Goal: Information Seeking & Learning: Learn about a topic

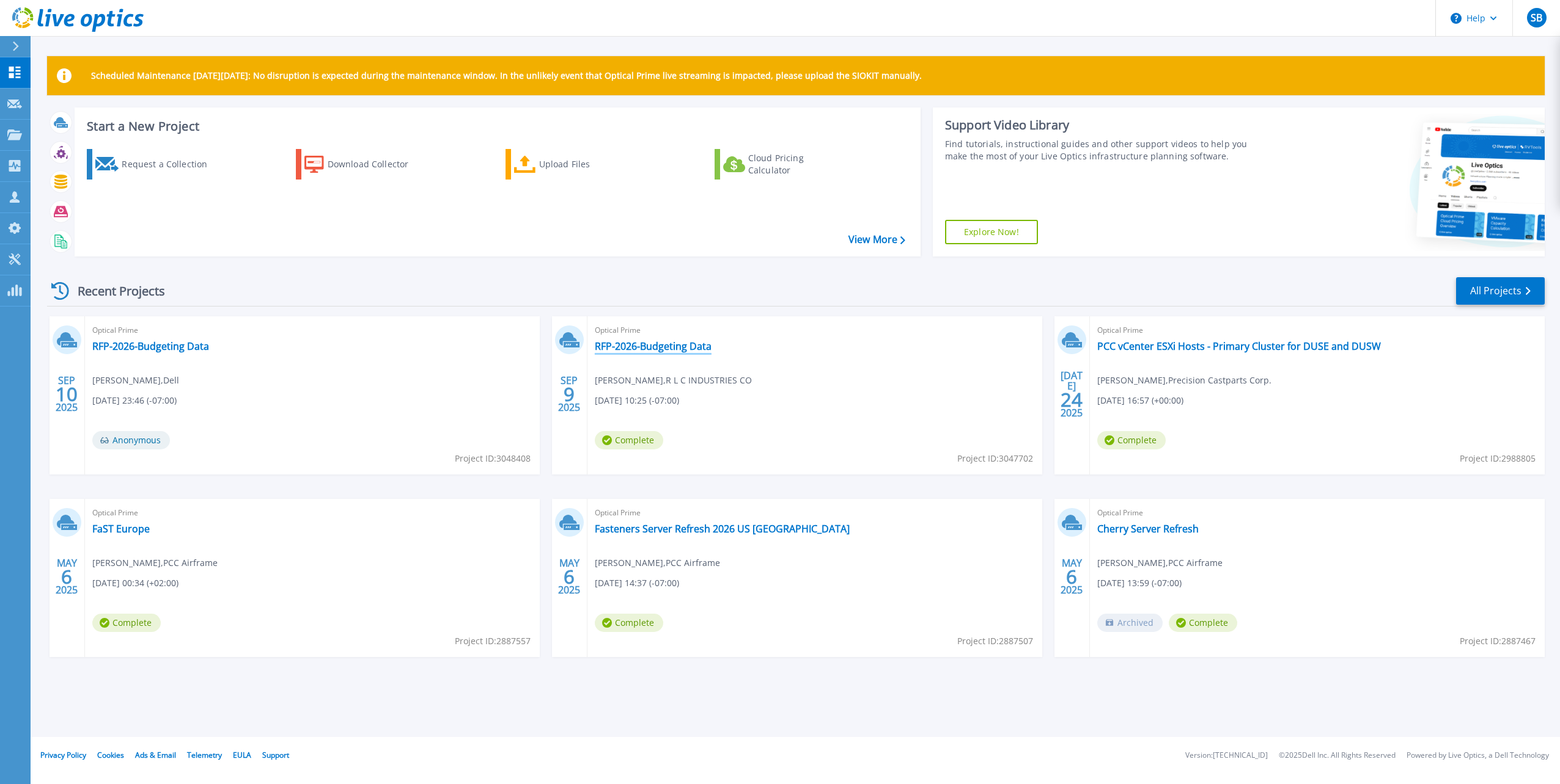
click at [638, 349] on link "RFP-2026-Budgeting Data" at bounding box center [653, 346] width 117 height 12
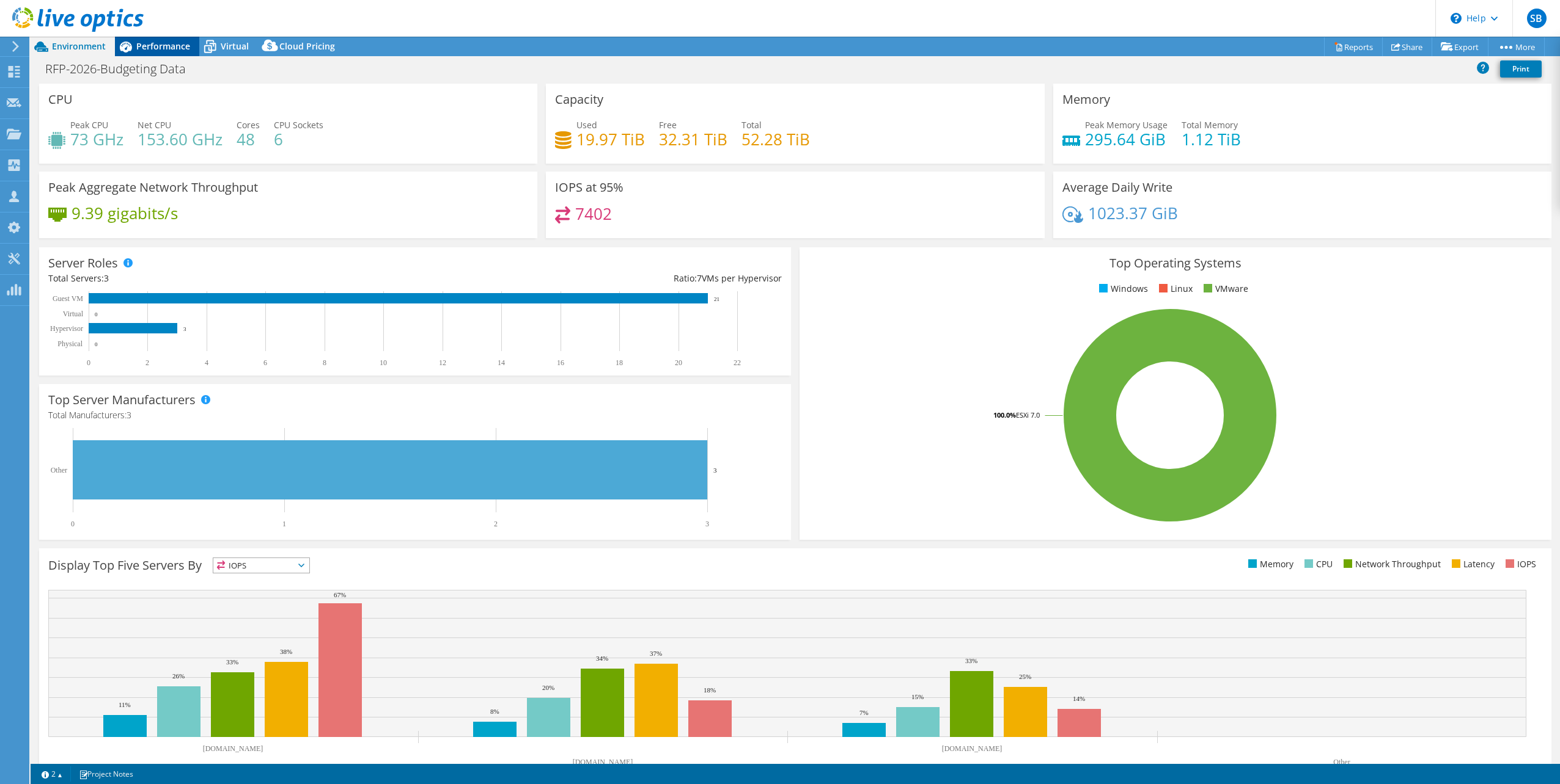
click at [177, 48] on span "Performance" at bounding box center [163, 46] width 54 height 11
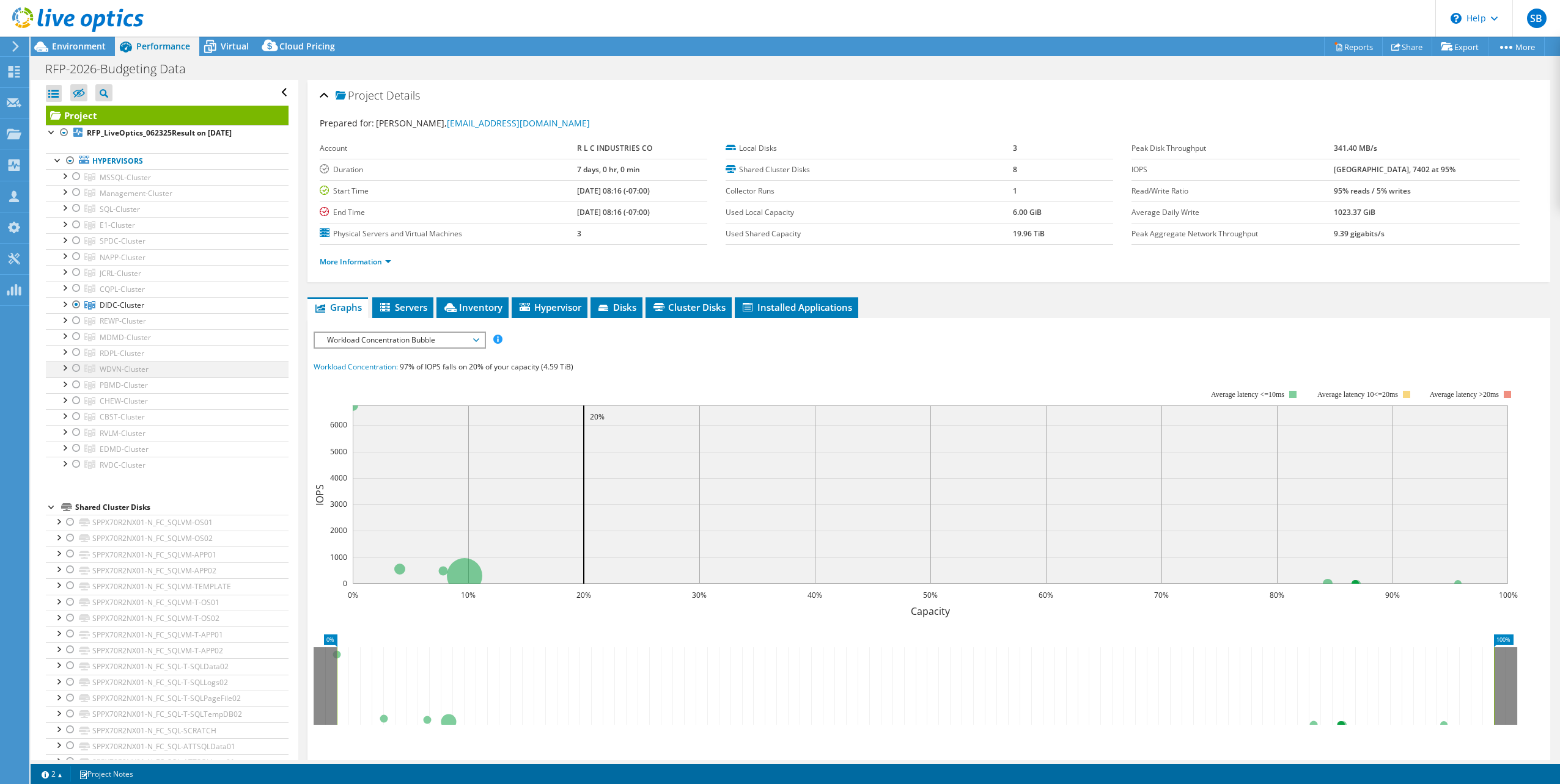
click at [78, 365] on div at bounding box center [76, 368] width 12 height 15
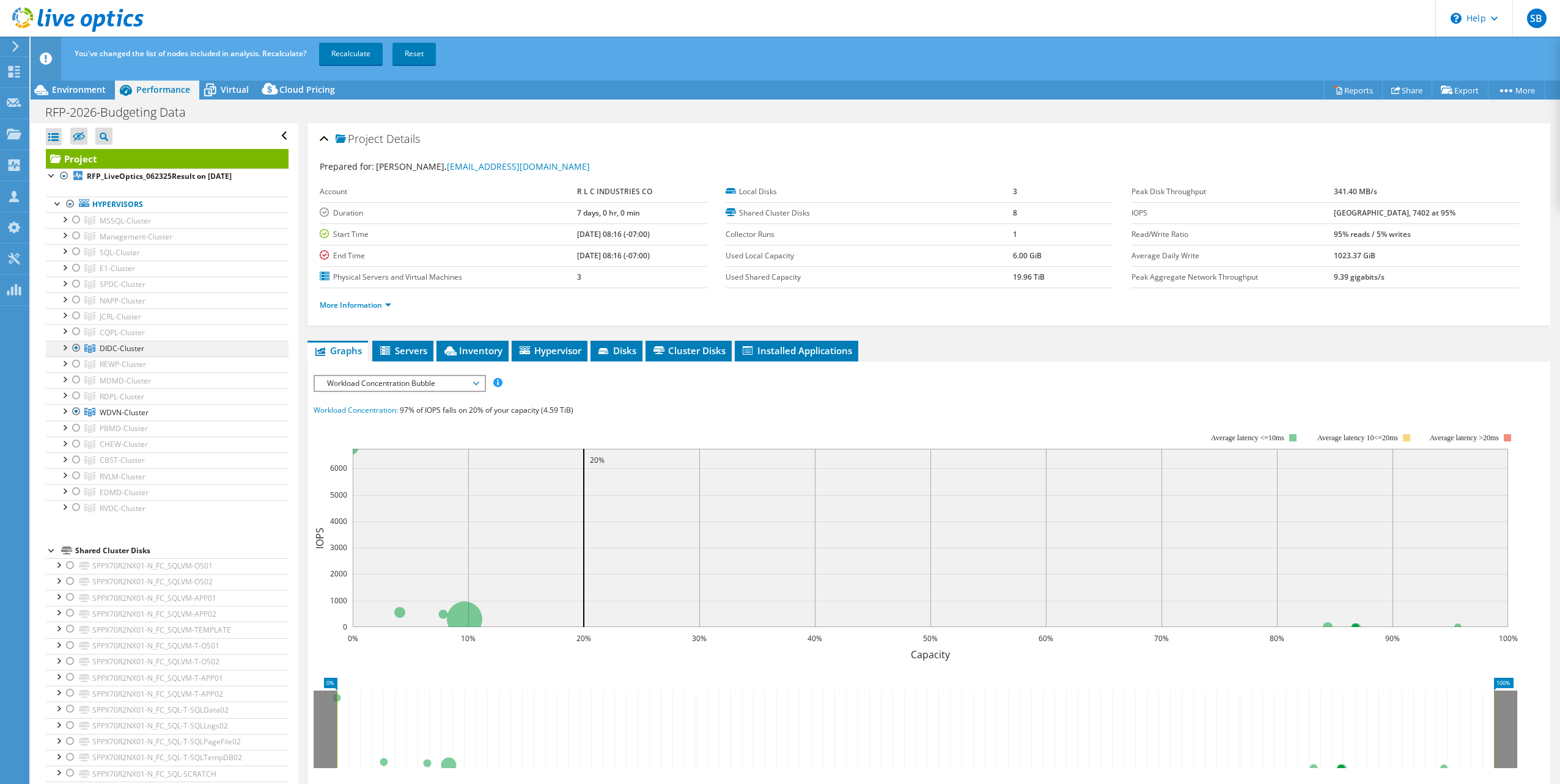
click at [76, 344] on div at bounding box center [76, 348] width 12 height 15
click at [358, 51] on link "Recalculate" at bounding box center [351, 53] width 64 height 22
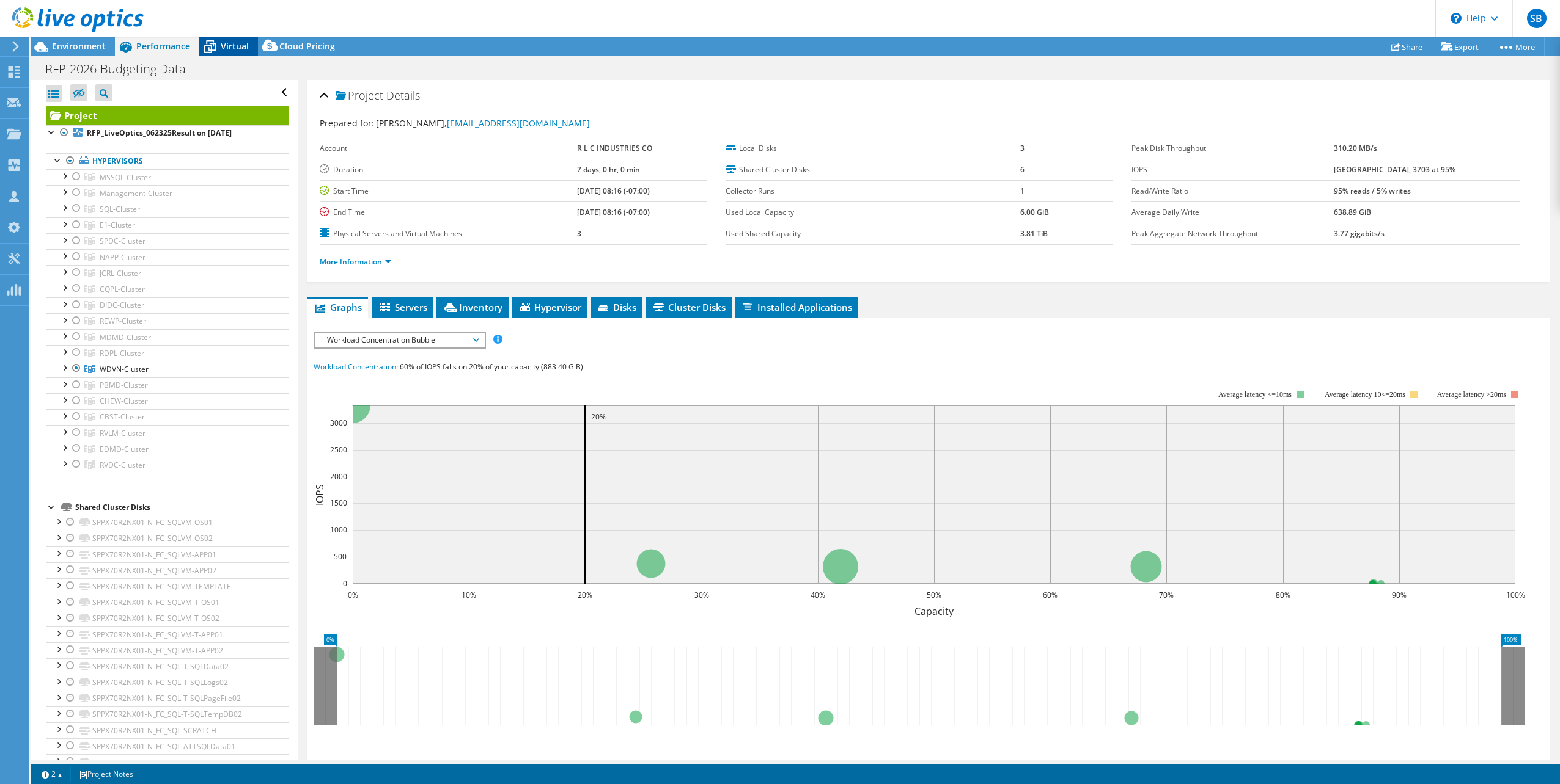
click at [229, 45] on span "Virtual" at bounding box center [234, 46] width 28 height 11
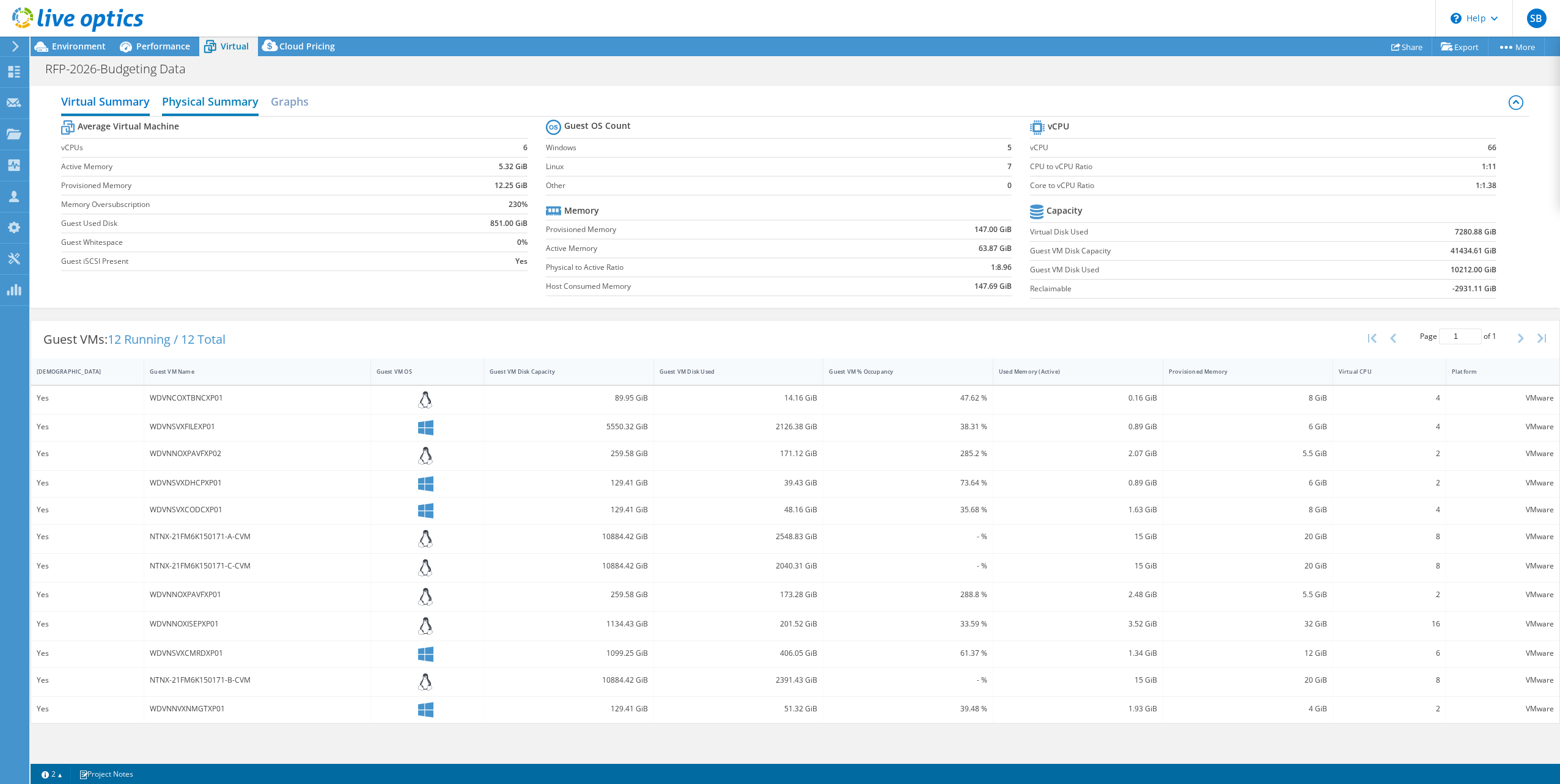
click at [211, 103] on h2 "Physical Summary" at bounding box center [210, 102] width 96 height 27
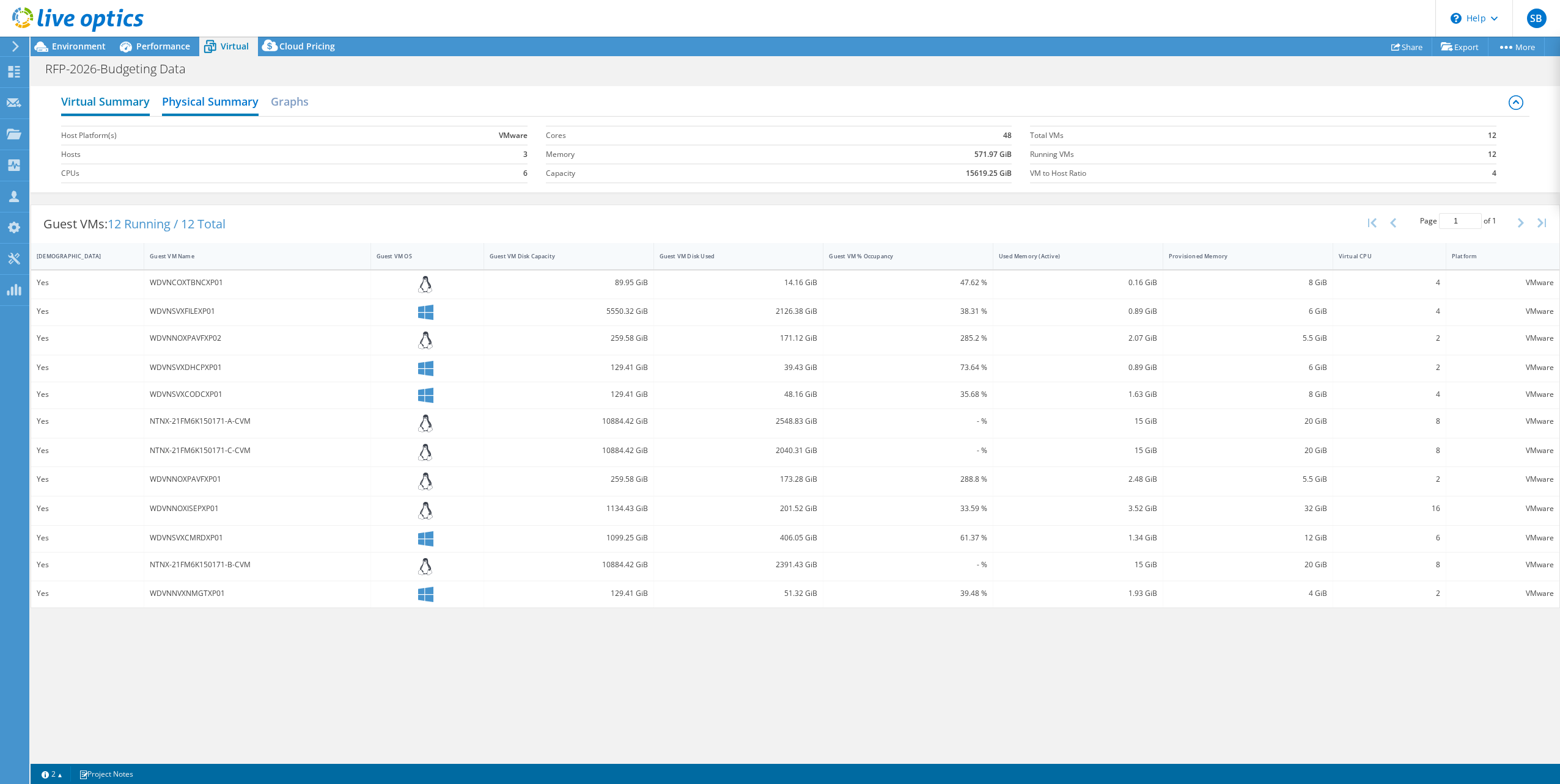
click at [91, 103] on h2 "Virtual Summary" at bounding box center [105, 102] width 89 height 27
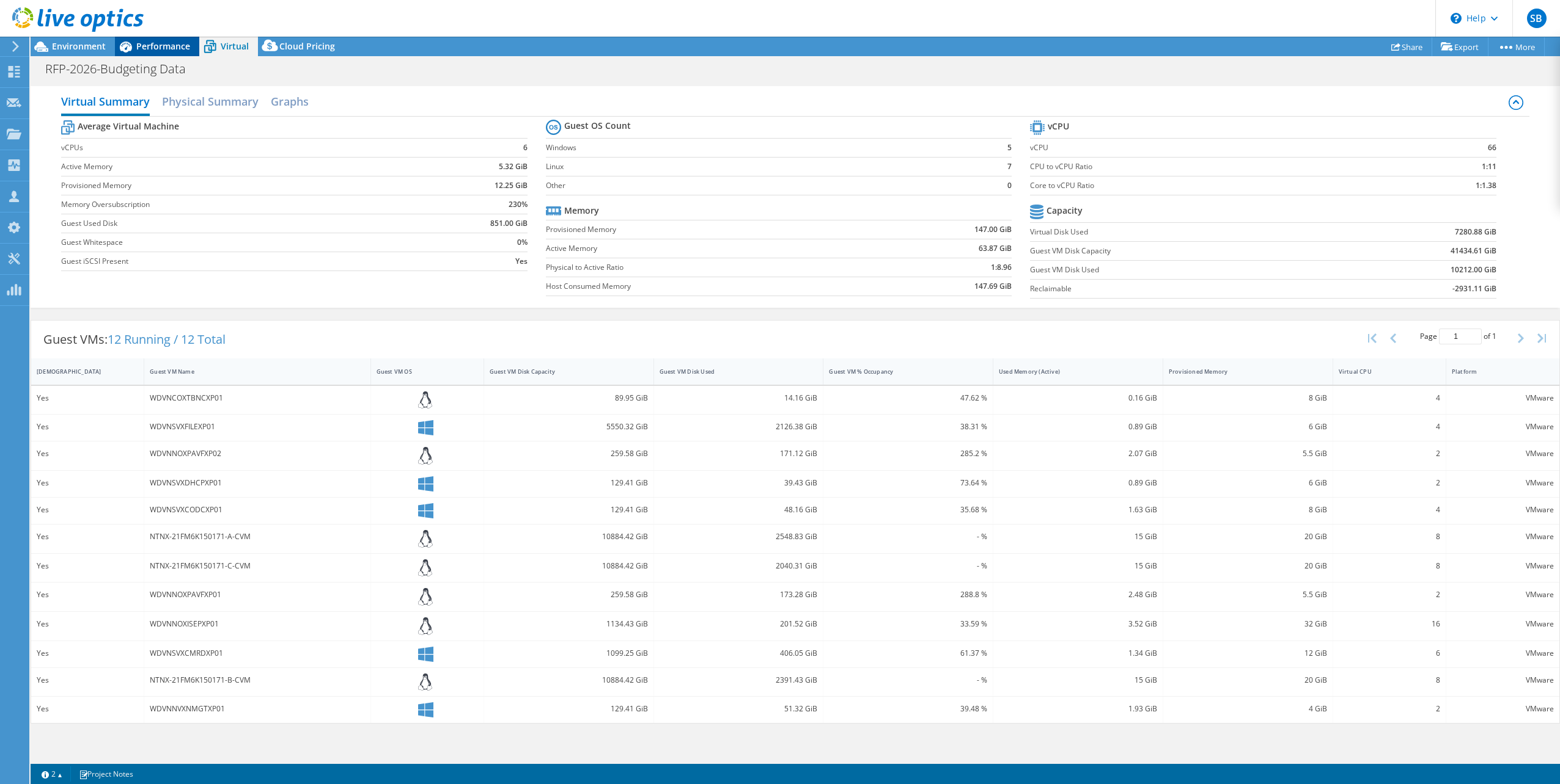
click at [147, 39] on div "Performance" at bounding box center [157, 47] width 84 height 20
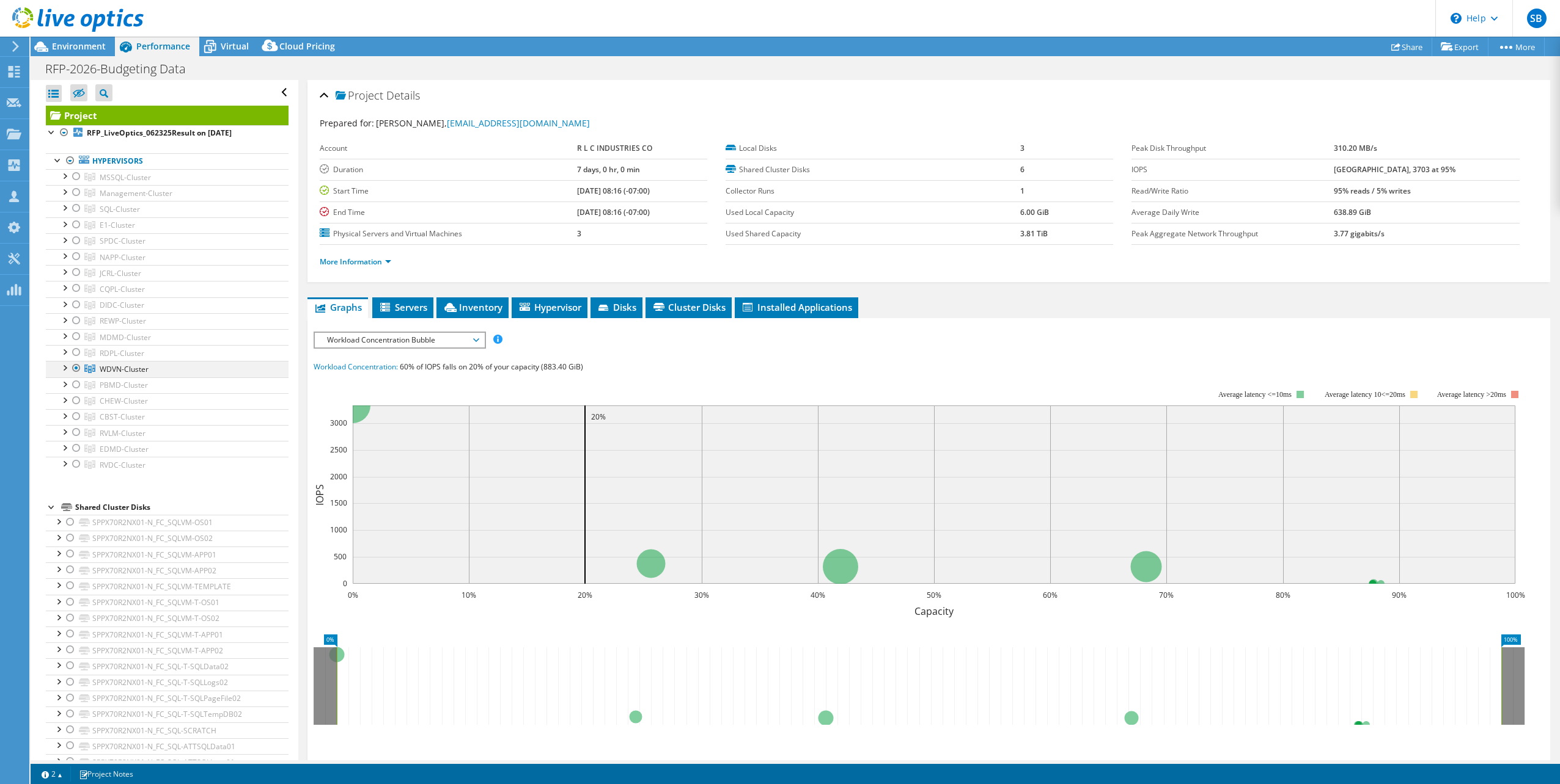
click at [67, 365] on div at bounding box center [64, 366] width 12 height 12
click at [417, 301] on span "Servers" at bounding box center [402, 307] width 49 height 12
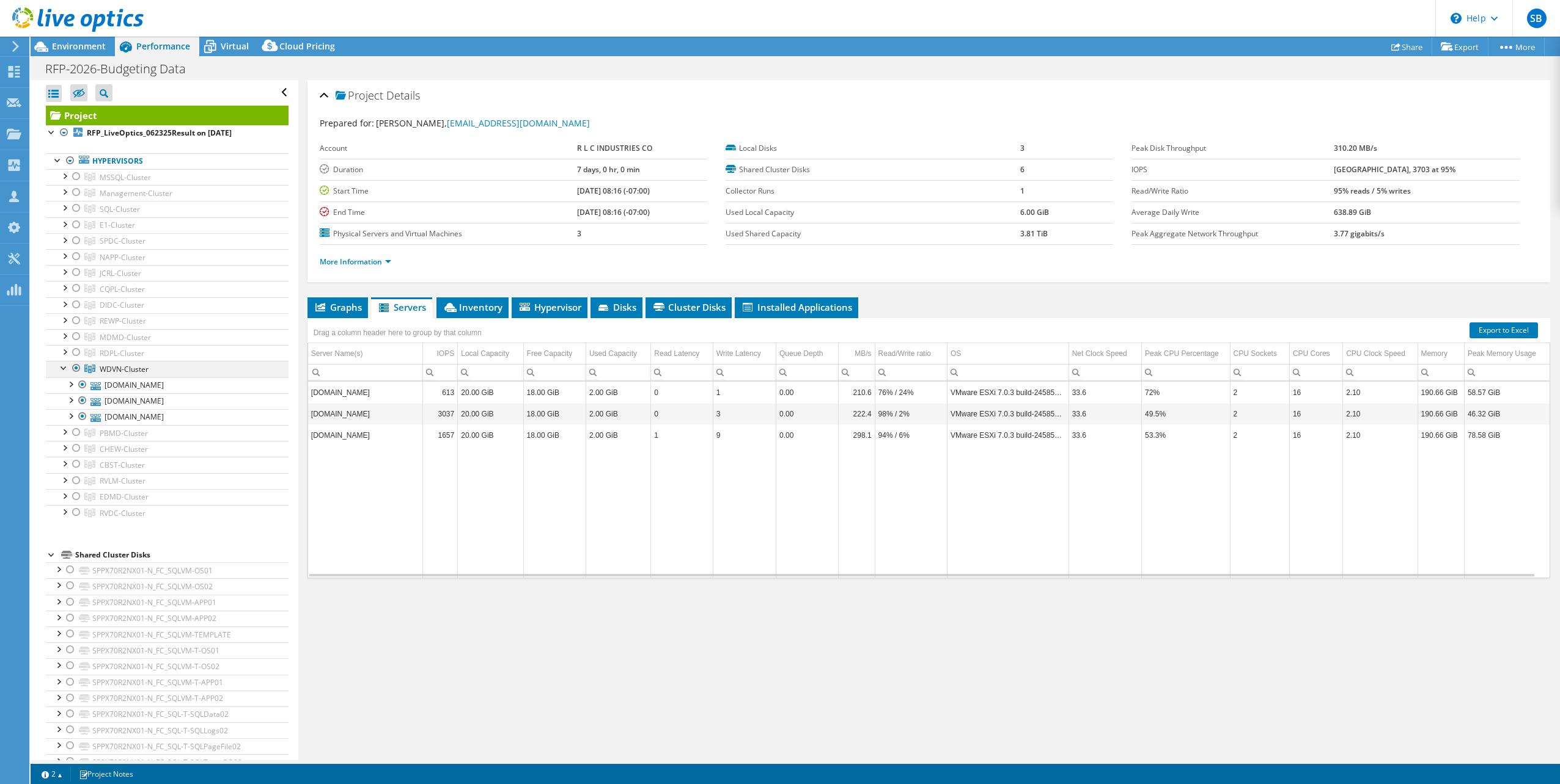
click at [64, 361] on div at bounding box center [64, 366] width 12 height 12
click at [465, 307] on span "Inventory" at bounding box center [472, 307] width 60 height 12
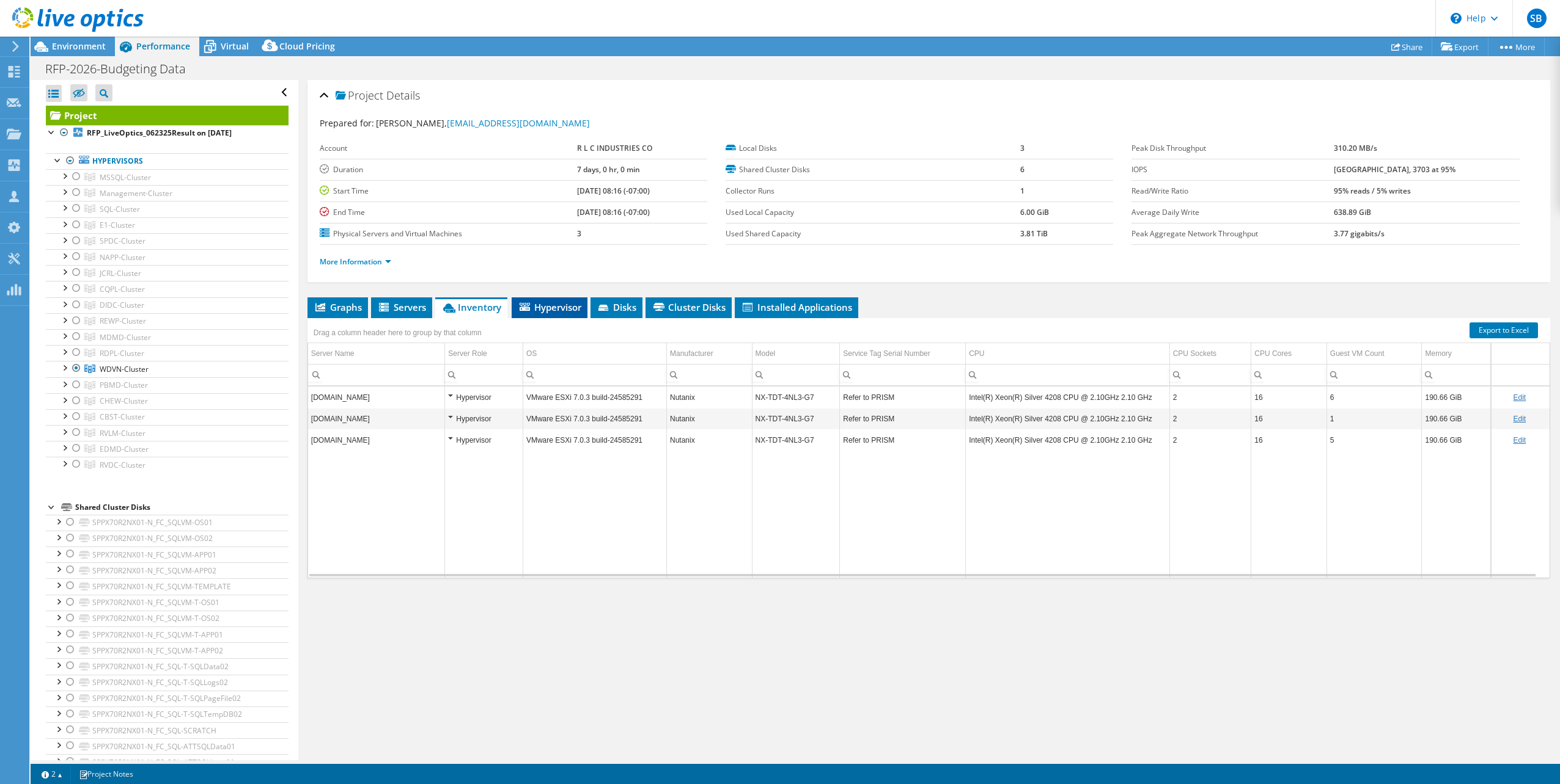
click at [558, 301] on span "Hypervisor" at bounding box center [549, 307] width 64 height 12
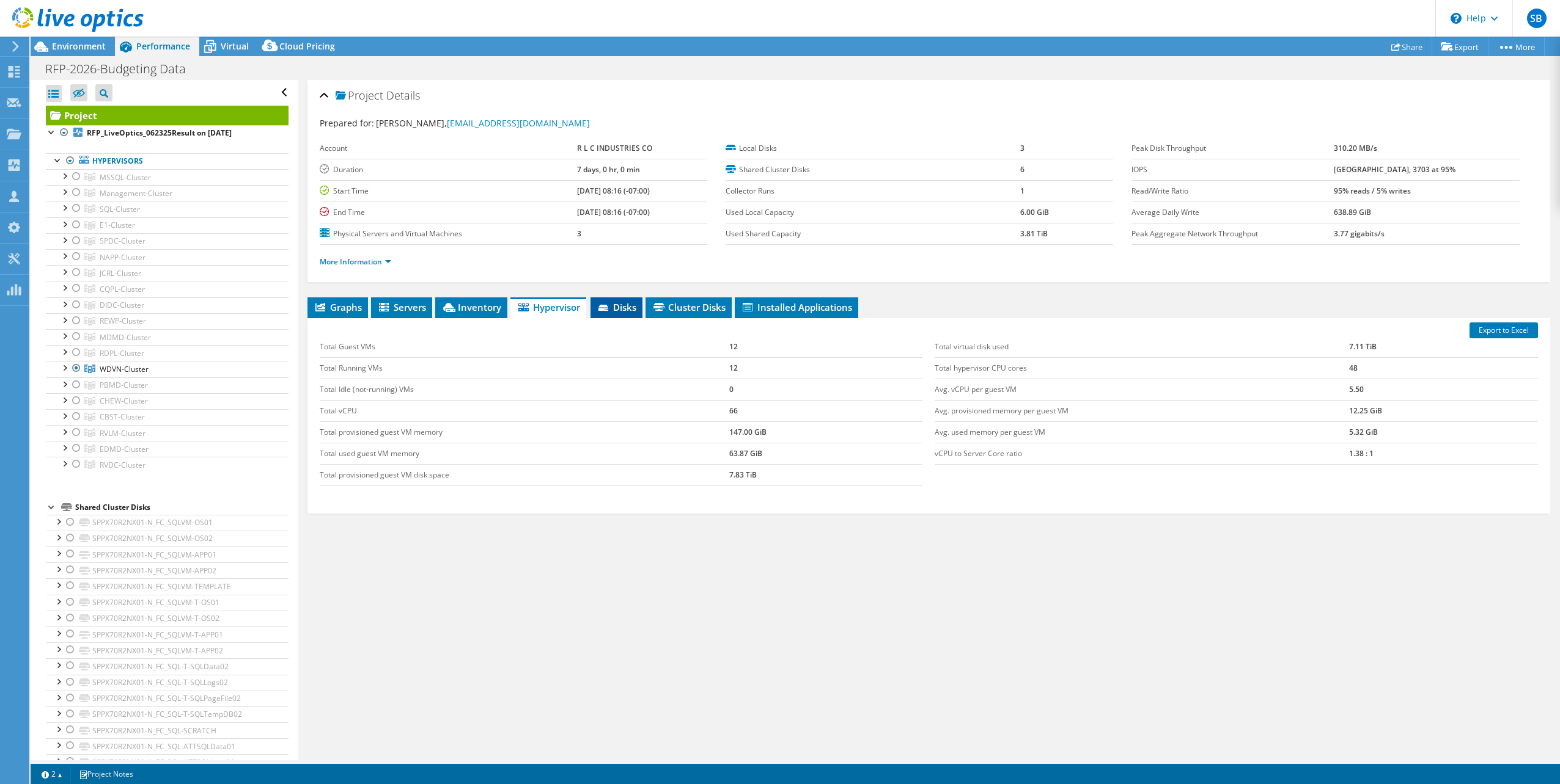
click at [621, 306] on span "Disks" at bounding box center [616, 307] width 40 height 12
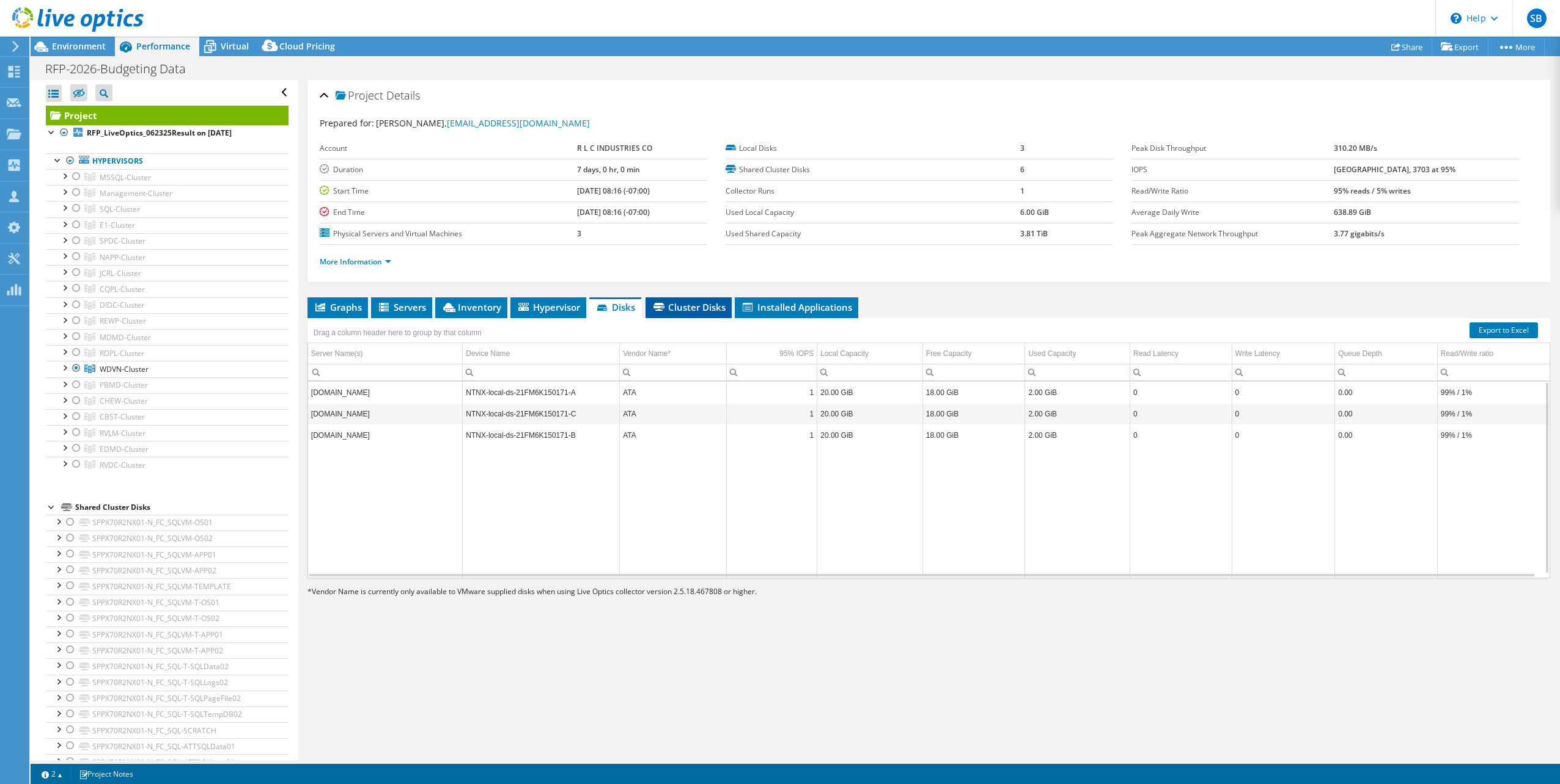
click at [715, 302] on span "Cluster Disks" at bounding box center [688, 307] width 74 height 12
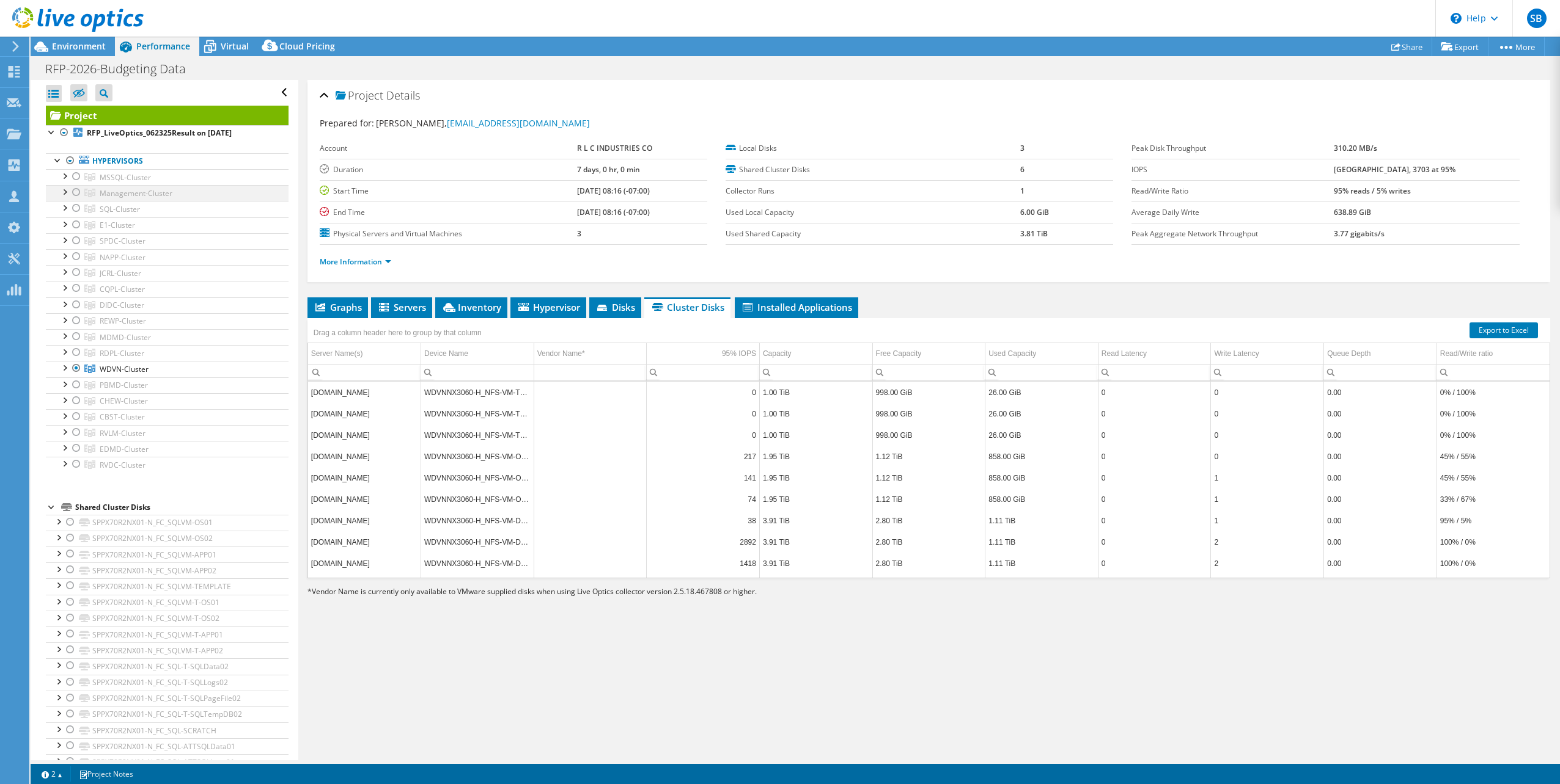
click at [75, 191] on div at bounding box center [76, 193] width 12 height 15
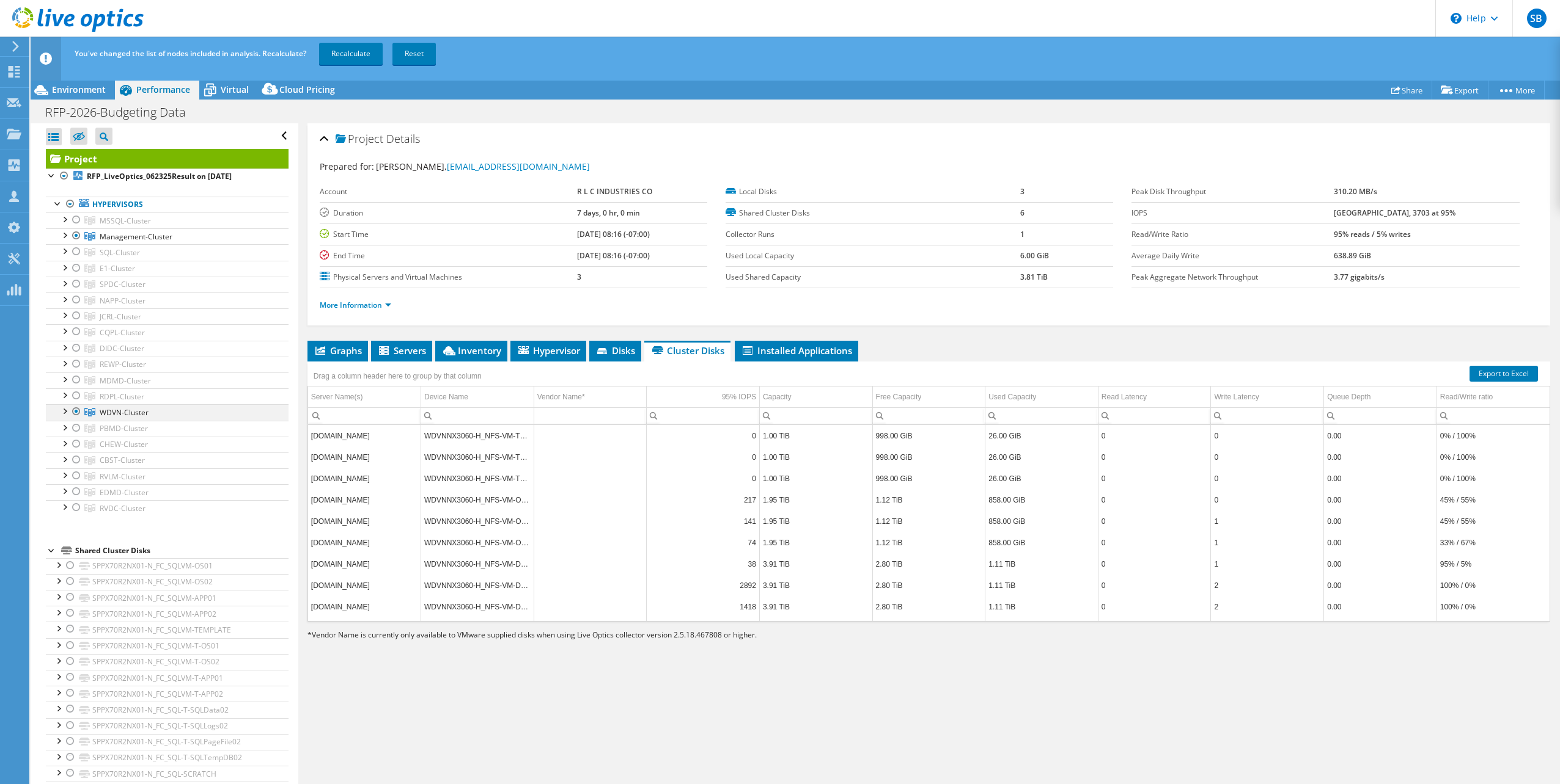
click at [77, 410] on div at bounding box center [76, 412] width 12 height 15
click at [338, 54] on link "Recalculate" at bounding box center [351, 53] width 64 height 22
